Goal: Task Accomplishment & Management: Use online tool/utility

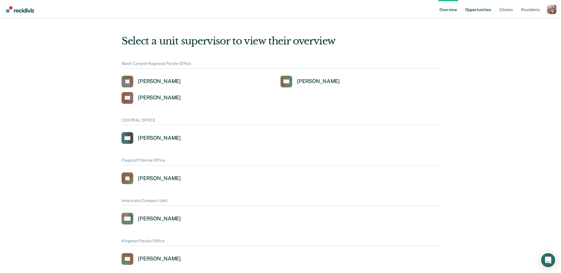
click at [481, 11] on link "Opportunities" at bounding box center [478, 9] width 28 height 19
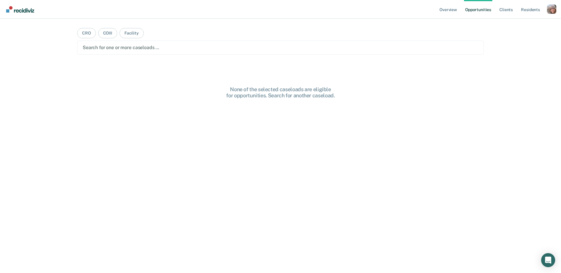
click at [354, 49] on div at bounding box center [281, 47] width 396 height 7
drag, startPoint x: 535, startPoint y: 31, endPoint x: 545, endPoint y: 16, distance: 17.7
click at [539, 25] on div "Overview Opportunities Client s Resident s Profile How it works Log Out CRO COI…" at bounding box center [280, 136] width 561 height 273
click at [549, 8] on div "Profile dropdown button" at bounding box center [551, 8] width 9 height 9
click at [518, 22] on link "Profile" at bounding box center [527, 23] width 47 height 5
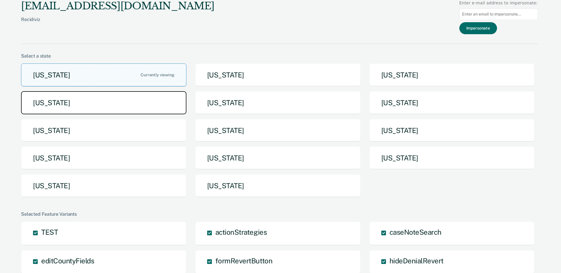
click at [157, 107] on button "[US_STATE]" at bounding box center [103, 102] width 165 height 23
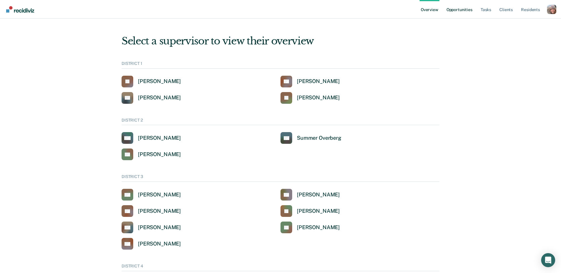
click at [462, 8] on link "Opportunities" at bounding box center [459, 9] width 28 height 19
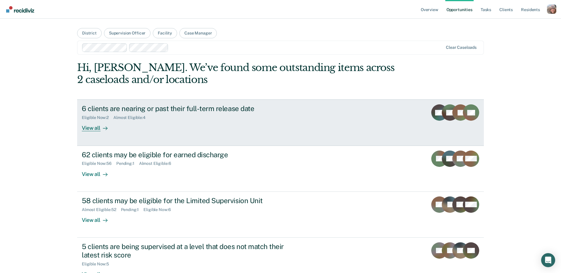
click at [162, 118] on div "Eligible Now : 2 Almost Eligible : 4" at bounding box center [184, 116] width 205 height 7
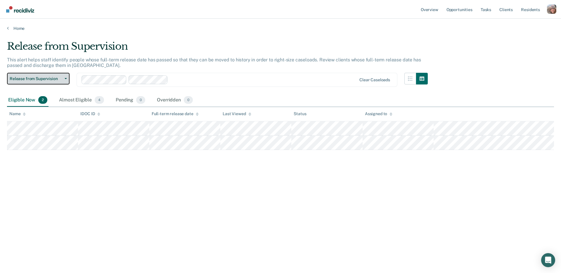
click at [66, 79] on button "Release from Supervision" at bounding box center [38, 79] width 63 height 12
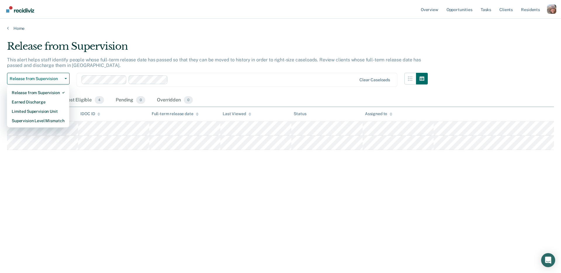
drag, startPoint x: 116, startPoint y: 62, endPoint x: 76, endPoint y: 74, distance: 42.0
click at [116, 62] on p "This alert helps staff identify people whose full-term release date has passed …" at bounding box center [214, 62] width 414 height 11
